Goal: Find specific page/section: Find specific page/section

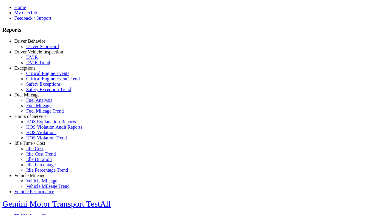
click at [34, 119] on link "Hours of Service" at bounding box center [30, 116] width 32 height 5
click at [39, 135] on link "HOS Violations" at bounding box center [41, 132] width 30 height 5
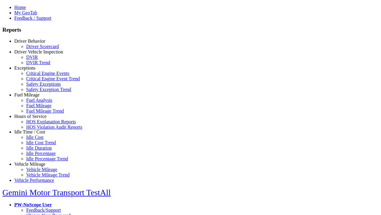
scroll to position [6, 0]
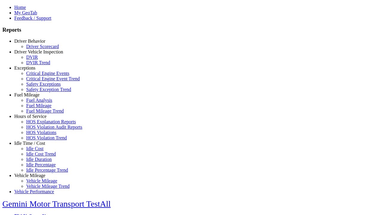
type input "**********"
